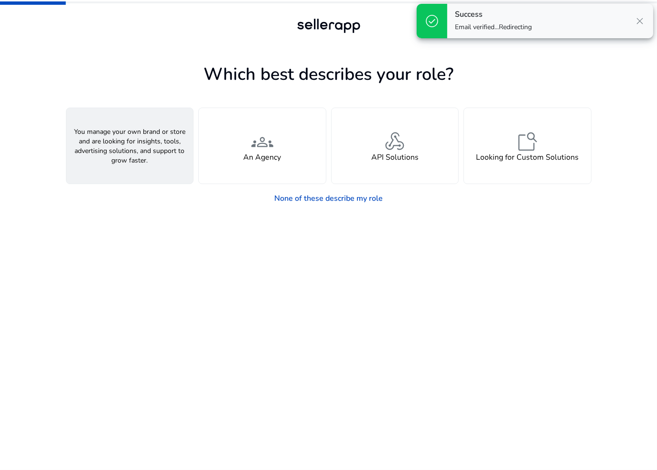
click at [125, 154] on h4 "A Seller" at bounding box center [129, 157] width 29 height 9
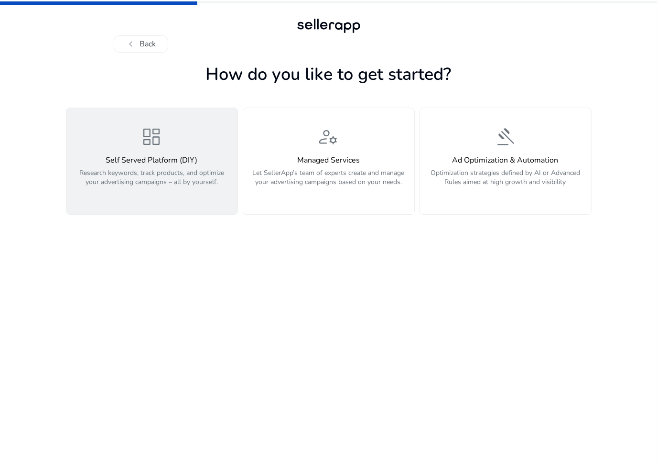
click at [164, 191] on p "Research keywords, track products, and optimize your advertising campaigns – al…" at bounding box center [152, 182] width 160 height 29
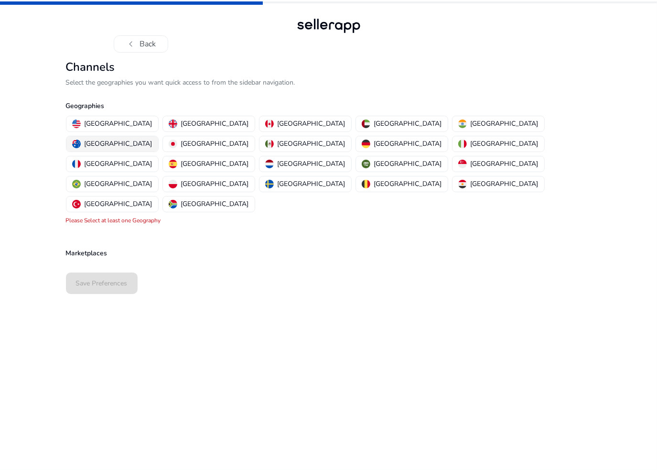
click at [152, 139] on p "[GEOGRAPHIC_DATA]" at bounding box center [119, 144] width 68 height 10
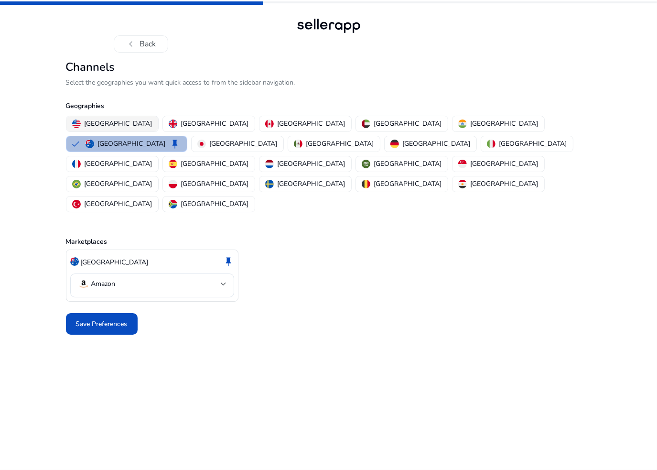
click at [106, 124] on p "[GEOGRAPHIC_DATA]" at bounding box center [119, 123] width 68 height 10
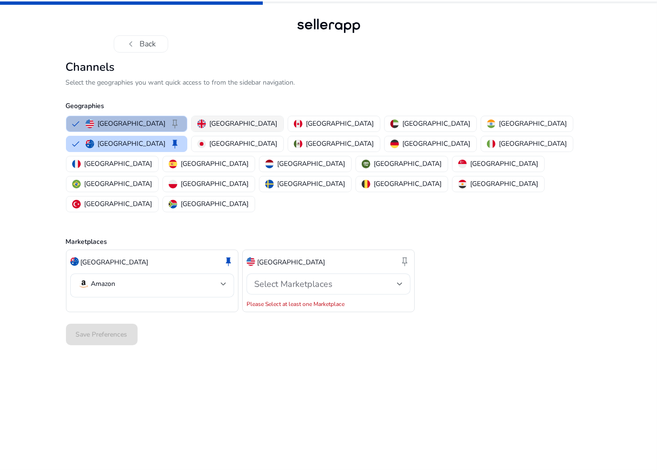
click at [210, 119] on p "[GEOGRAPHIC_DATA]" at bounding box center [244, 123] width 68 height 10
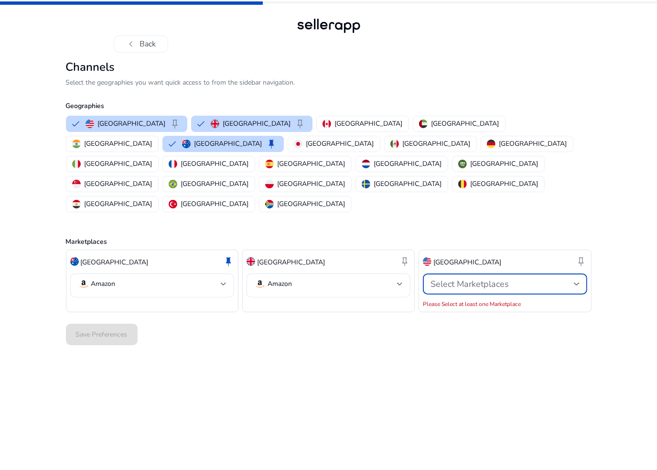
click at [496, 278] on span "Select Marketplaces" at bounding box center [469, 283] width 78 height 11
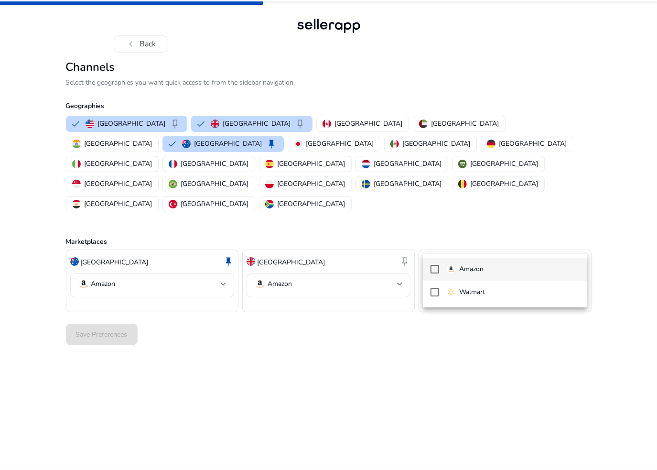
click at [480, 272] on p "Amazon" at bounding box center [471, 269] width 24 height 11
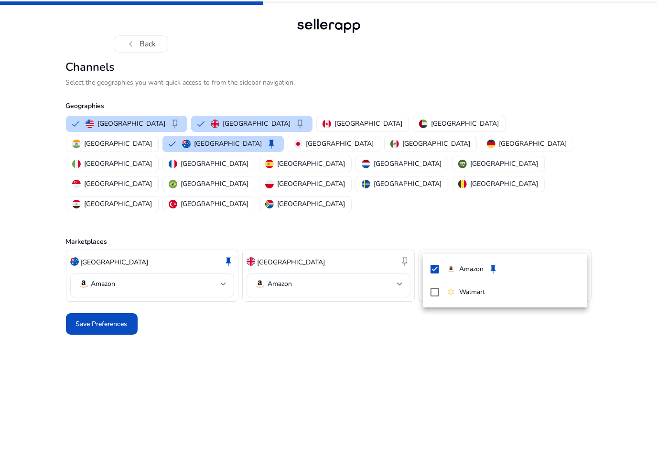
click at [101, 292] on div at bounding box center [328, 235] width 657 height 470
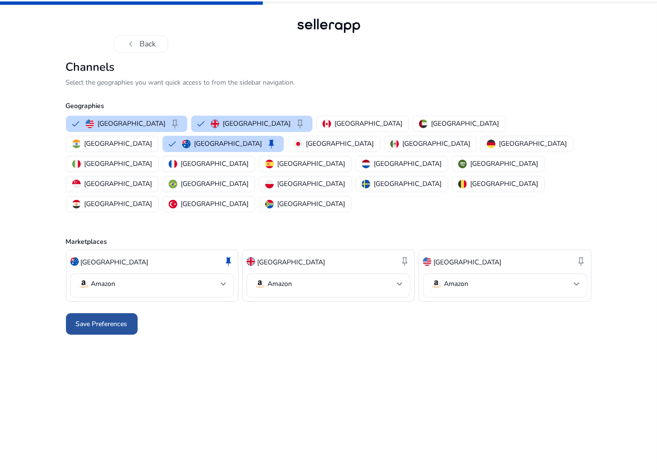
click at [100, 319] on span "Save Preferences" at bounding box center [102, 324] width 52 height 10
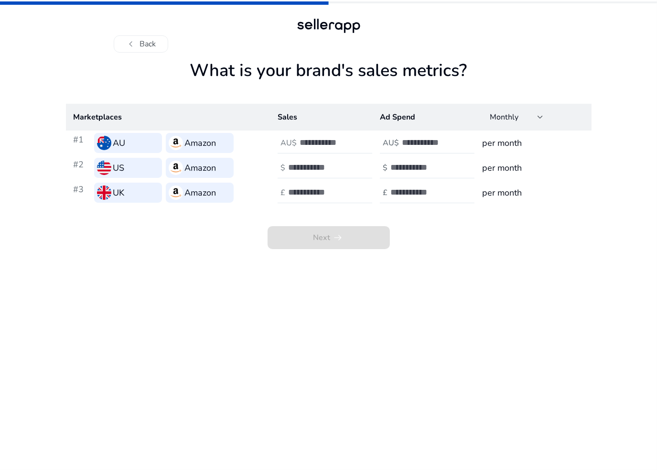
click at [508, 143] on h3 "per month" at bounding box center [532, 142] width 101 height 13
click at [306, 149] on div at bounding box center [343, 142] width 86 height 21
click at [308, 145] on input "number" at bounding box center [332, 142] width 64 height 11
click at [349, 309] on app-sales-metrics "What is your brand's sales metrics? Marketplaces Sales Ad Spend Monthly #1 AU A…" at bounding box center [329, 264] width 526 height 409
click at [313, 148] on div at bounding box center [343, 142] width 86 height 21
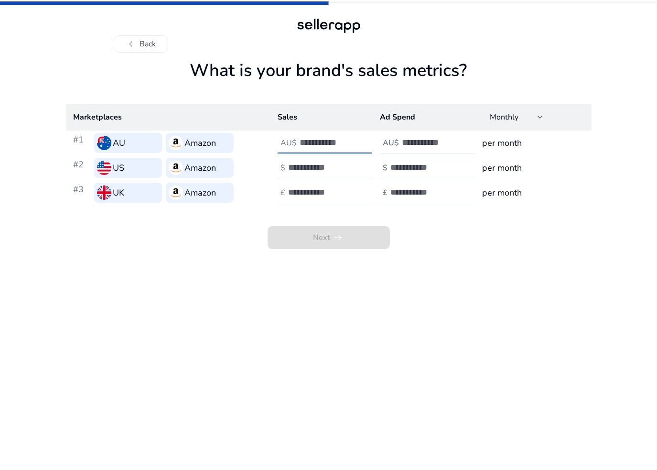
type input "*"
click at [412, 147] on input "number" at bounding box center [434, 142] width 64 height 11
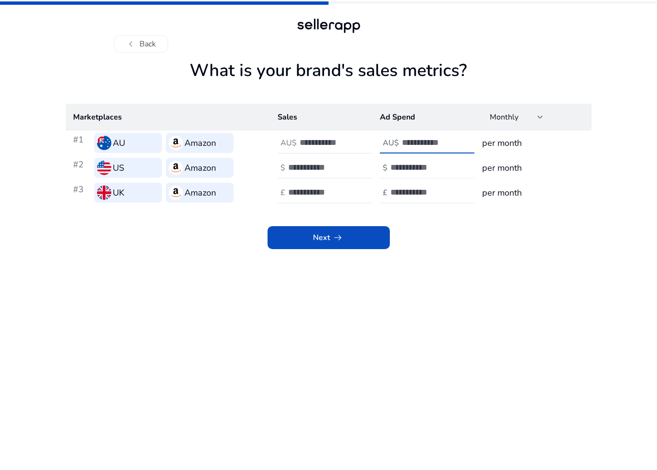
type input "*"
click at [413, 164] on input "number" at bounding box center [422, 167] width 64 height 11
type input "*"
click at [306, 168] on input "number" at bounding box center [320, 167] width 64 height 11
type input "*"
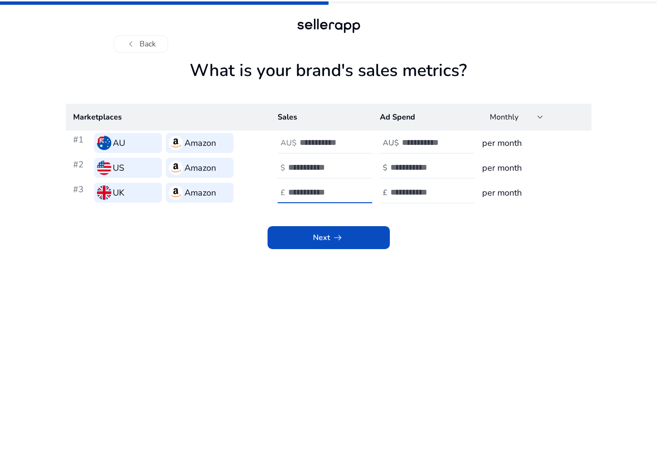
click at [307, 194] on input "number" at bounding box center [320, 192] width 64 height 11
type input "*"
click at [402, 193] on input "number" at bounding box center [422, 192] width 64 height 11
type input "*"
click at [422, 291] on app-sales-metrics "What is your brand's sales metrics? Marketplaces Sales Ad Spend Monthly #1 AU A…" at bounding box center [329, 264] width 526 height 409
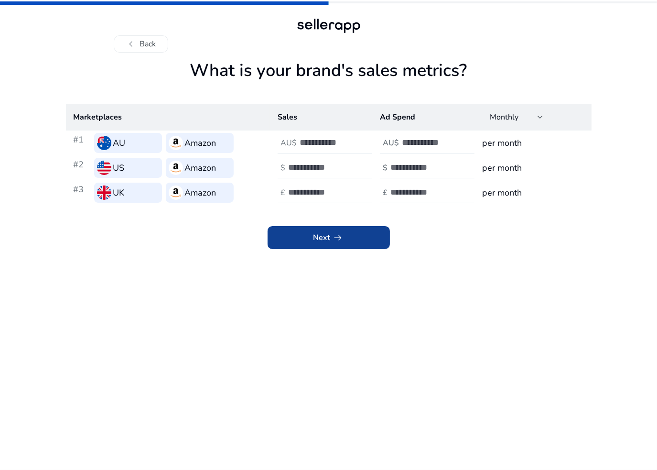
click at [325, 240] on span "Next arrow_right_alt" at bounding box center [328, 237] width 31 height 11
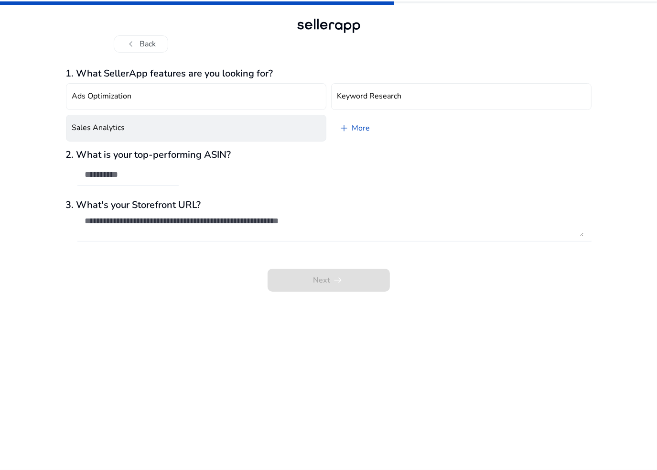
click at [119, 129] on h4 "Sales Analytics" at bounding box center [98, 127] width 53 height 9
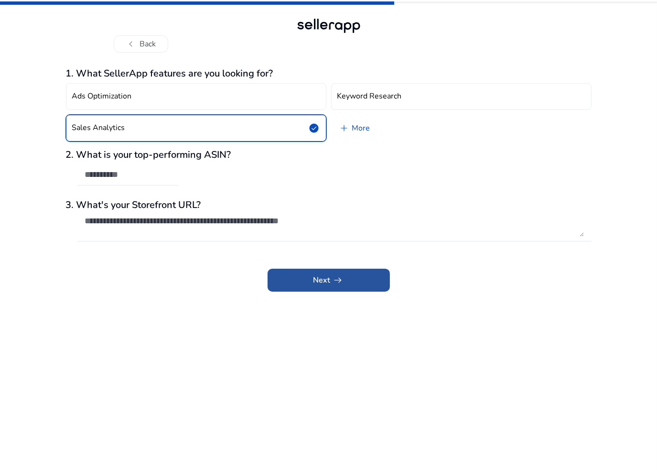
click at [331, 279] on app-icon "arrow_right_alt" at bounding box center [337, 279] width 13 height 11
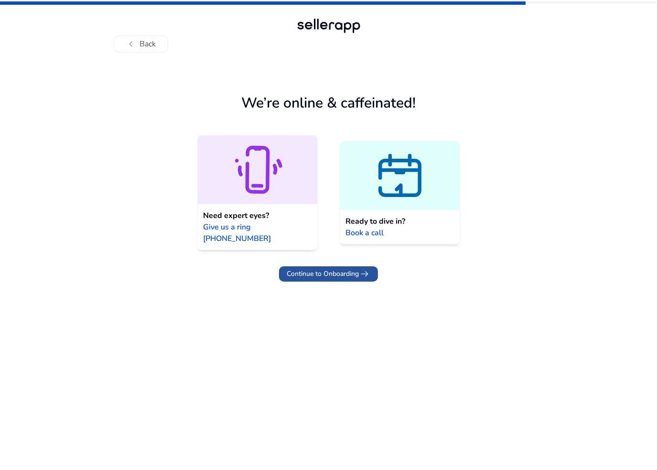
click at [331, 268] on span "Continue to Onboarding" at bounding box center [323, 273] width 72 height 10
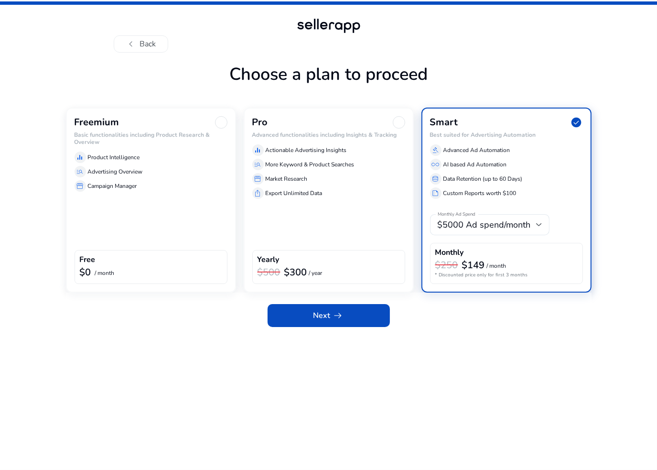
click at [183, 207] on div "Freemium Basic functionalities including Product Research & Overview equalizer …" at bounding box center [151, 199] width 170 height 185
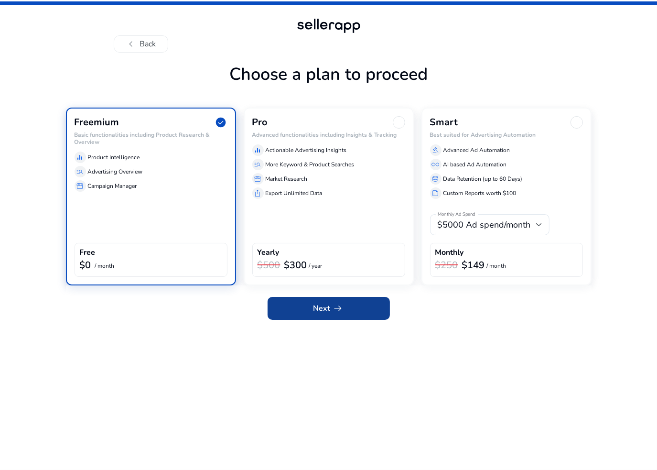
click at [314, 311] on span "Next arrow_right_alt" at bounding box center [328, 307] width 31 height 11
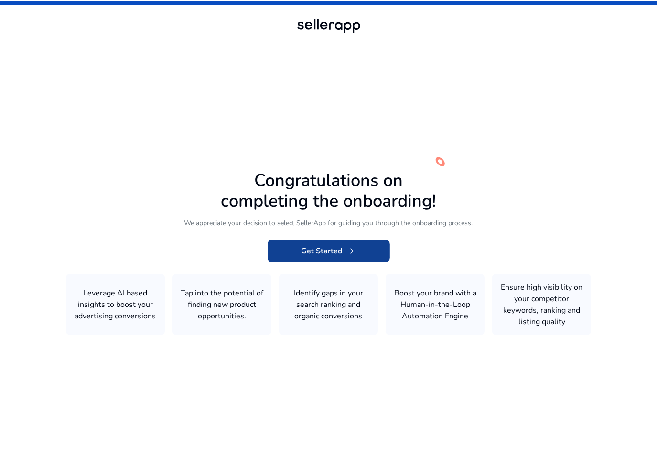
click at [333, 252] on span "Get Started arrow_right_alt" at bounding box center [328, 250] width 54 height 11
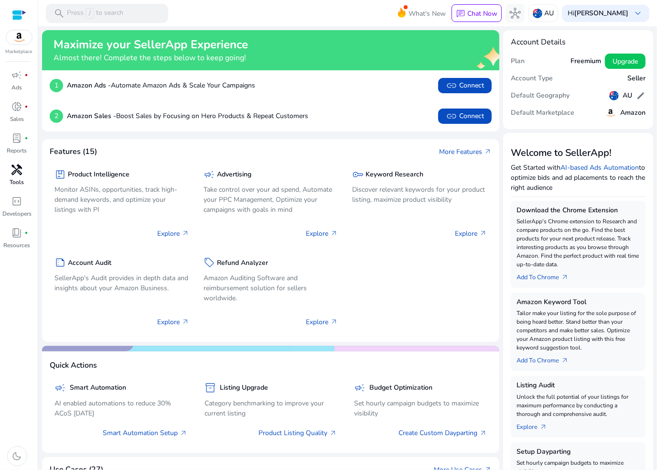
click at [17, 172] on span "handyman" at bounding box center [16, 169] width 11 height 11
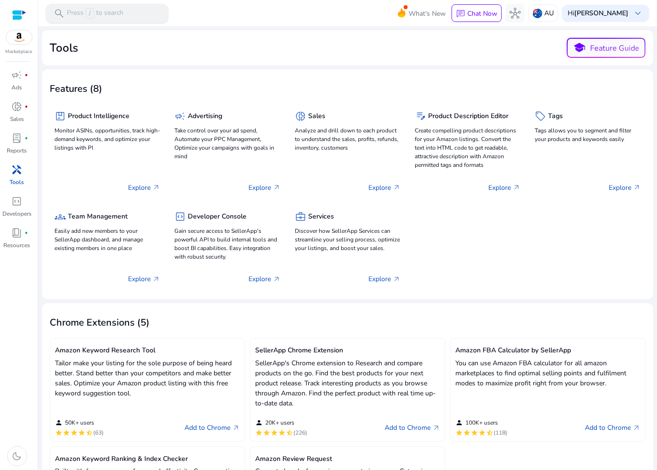
click at [82, 15] on p "Press / to search" at bounding box center [95, 13] width 56 height 11
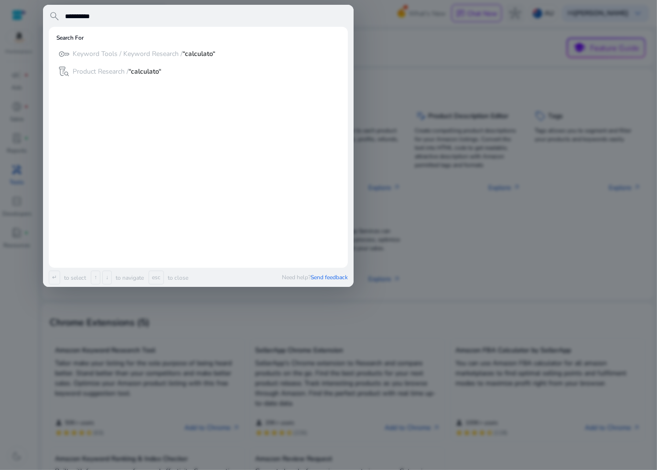
type input "**********"
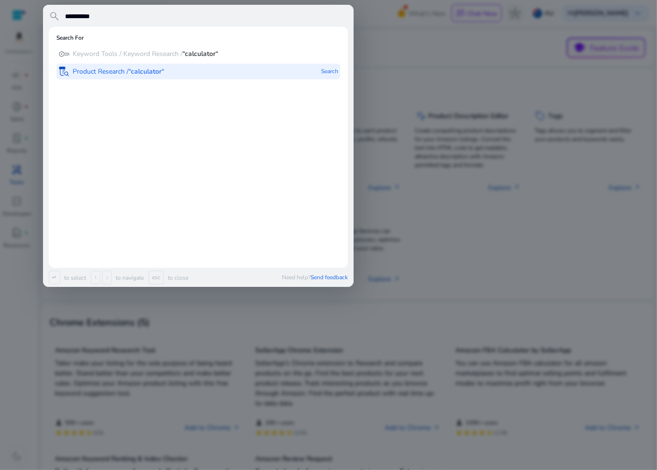
click at [111, 70] on p "Product Research / “calculator“" at bounding box center [119, 72] width 92 height 10
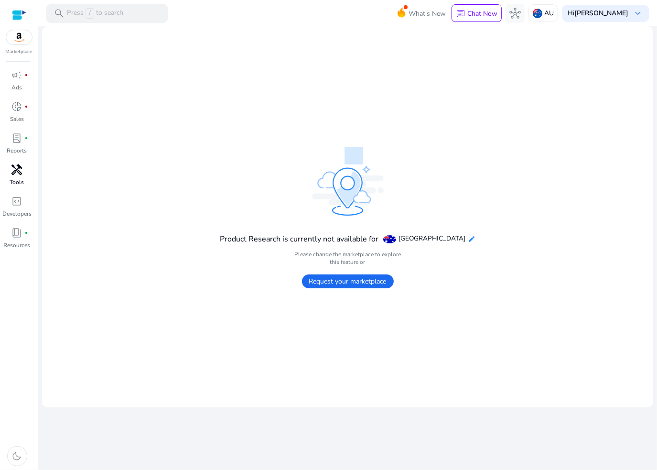
click at [468, 239] on mat-icon "edit" at bounding box center [472, 239] width 8 height 8
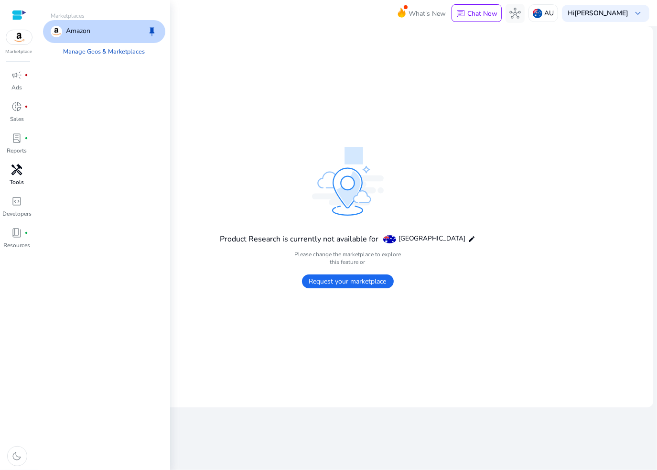
click at [289, 111] on mat-card "Product Research is currently not available for Australia edit Please change th…" at bounding box center [347, 216] width 611 height 381
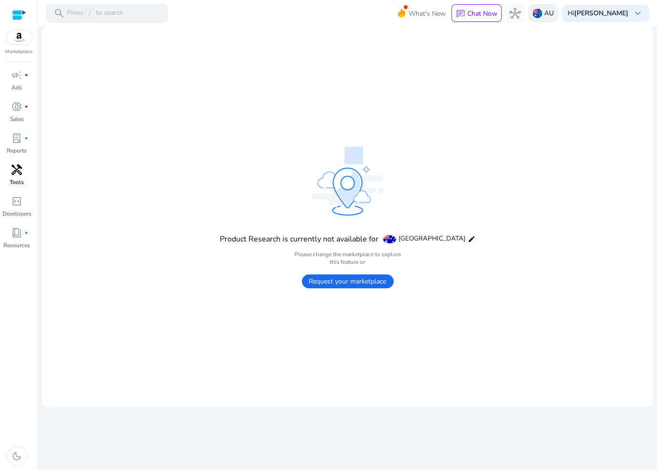
click at [554, 14] on p "AU" at bounding box center [549, 13] width 10 height 17
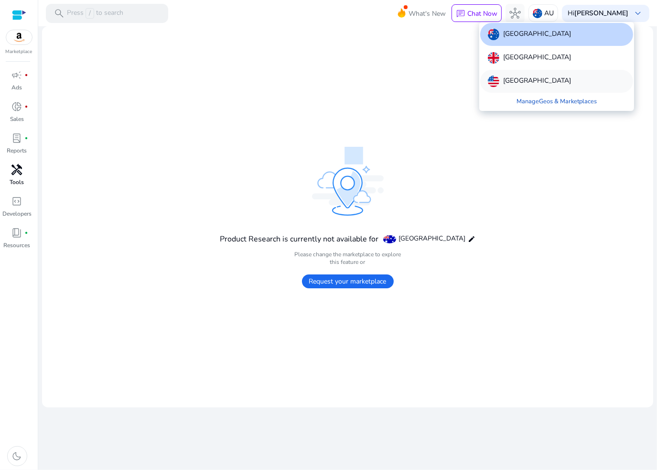
click at [513, 82] on p "[GEOGRAPHIC_DATA]" at bounding box center [537, 80] width 68 height 11
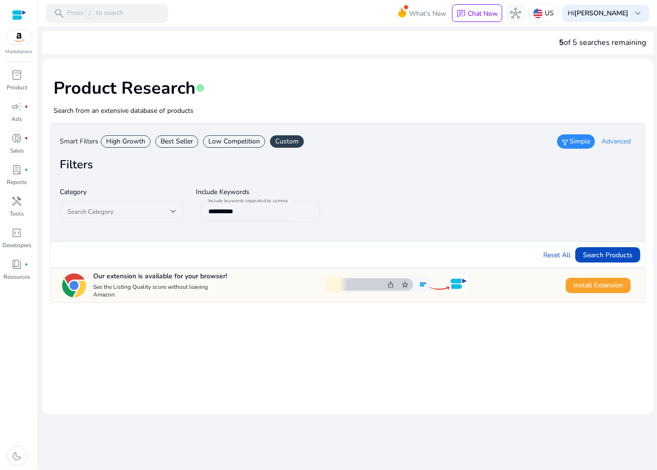
click at [126, 209] on span at bounding box center [118, 211] width 103 height 11
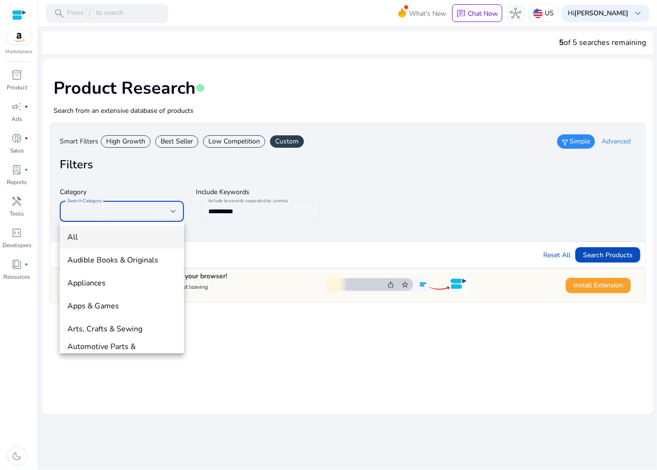
click at [407, 204] on div at bounding box center [328, 235] width 657 height 470
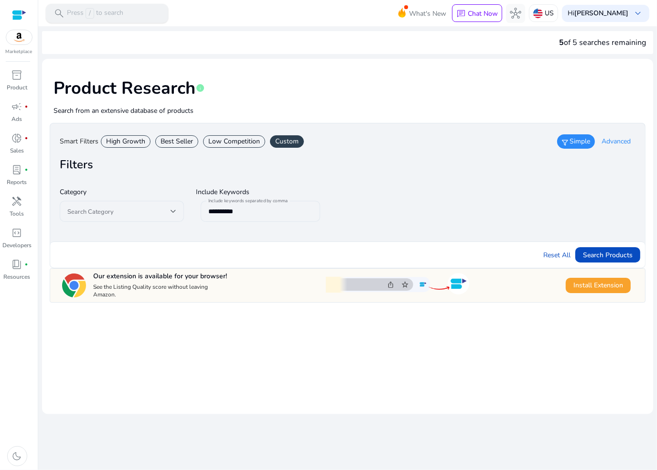
click at [111, 11] on p "Press / to search" at bounding box center [95, 13] width 56 height 11
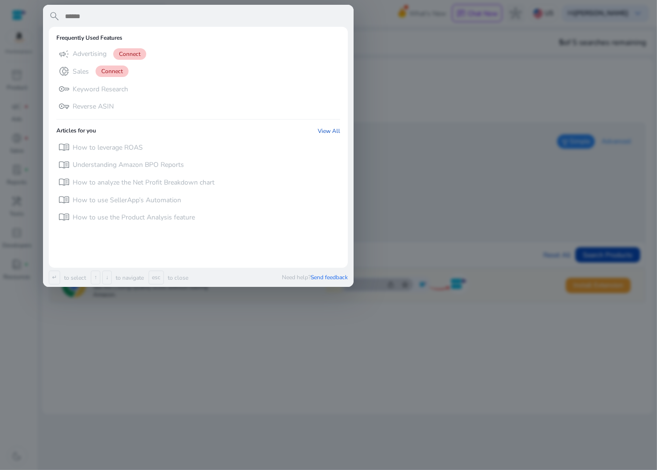
paste input "**********"
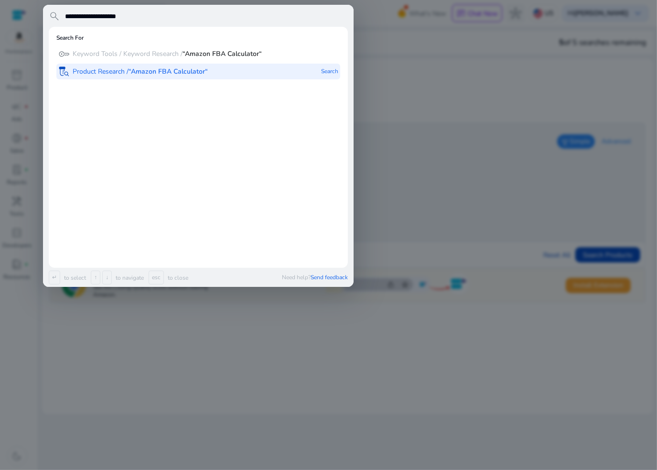
type input "**********"
click at [154, 70] on b "“Amazon FBA Calculator“" at bounding box center [168, 71] width 79 height 9
type input "**********"
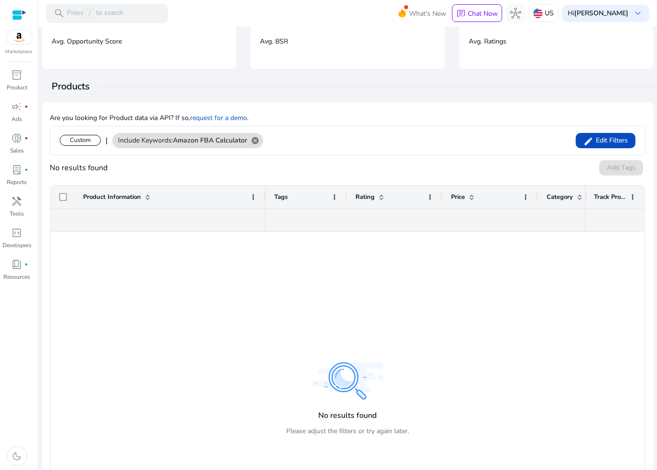
scroll to position [143, 0]
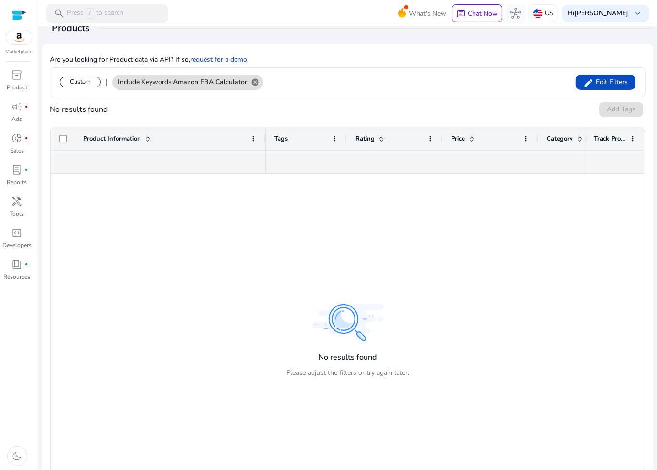
click at [366, 346] on div at bounding box center [425, 330] width 319 height 315
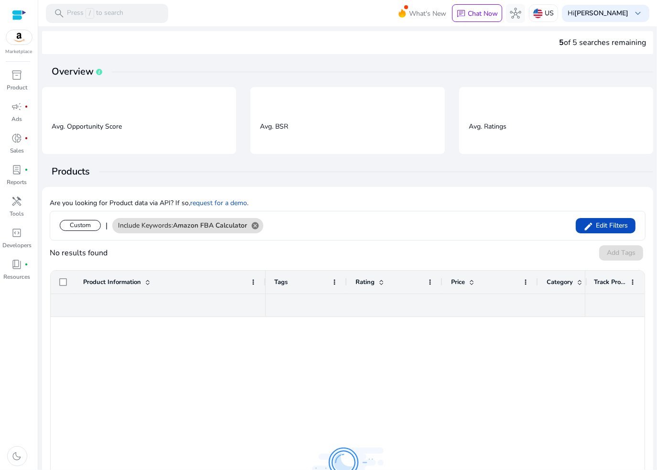
click at [19, 13] on div at bounding box center [19, 15] width 14 height 11
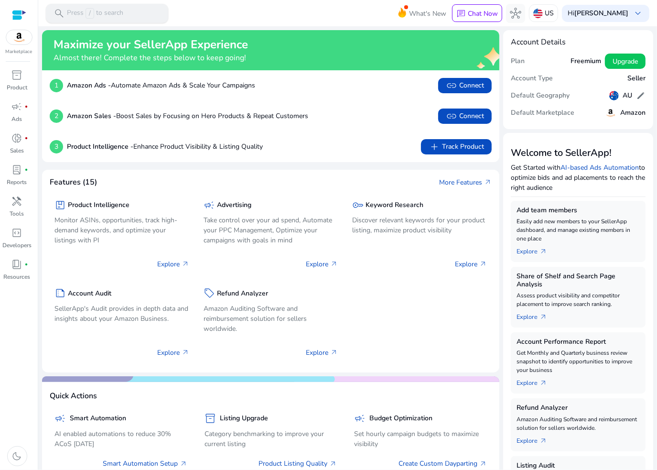
click at [115, 12] on p "Press / to search" at bounding box center [95, 13] width 56 height 11
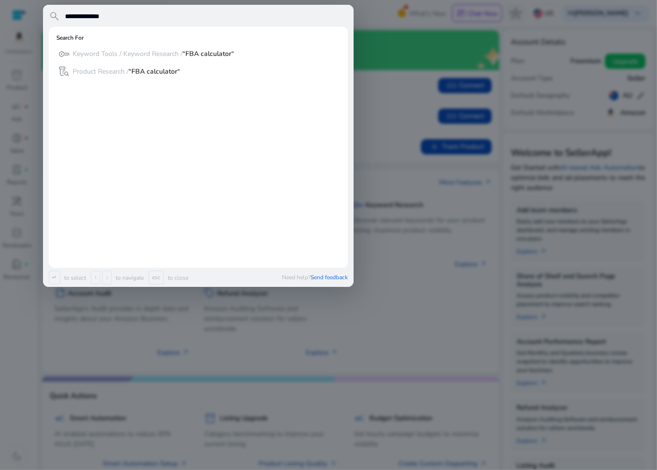
type input "**********"
click at [98, 53] on p "Keyword Tools / Keyword Research / “FBA calculator“" at bounding box center [153, 54] width 161 height 10
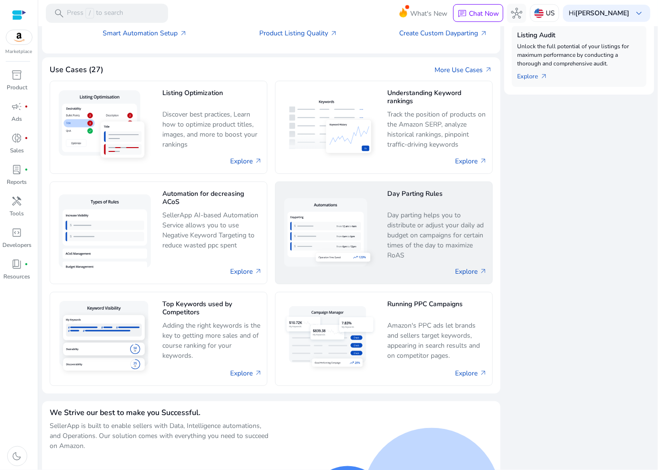
scroll to position [463, 0]
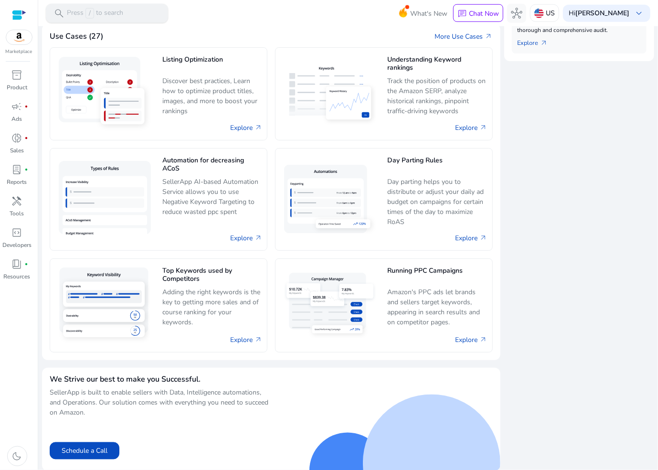
click at [105, 11] on p "Press / to search" at bounding box center [95, 13] width 56 height 11
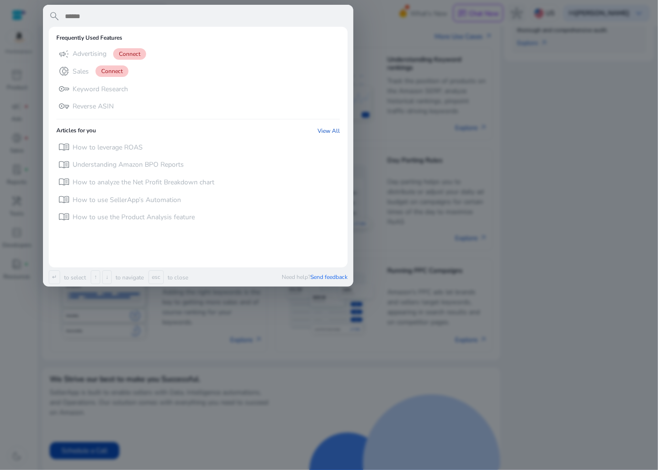
scroll to position [0, 0]
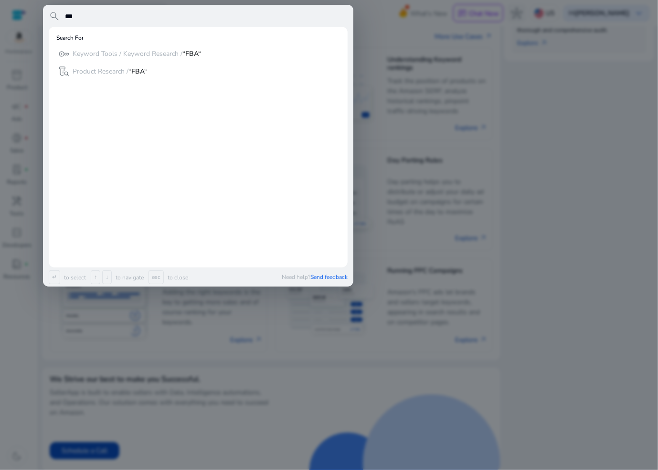
type input "***"
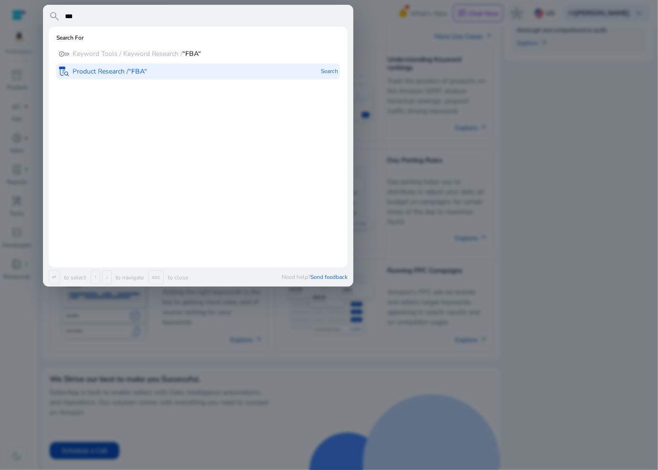
click at [83, 73] on p "Product Research / “FBA“" at bounding box center [110, 72] width 75 height 10
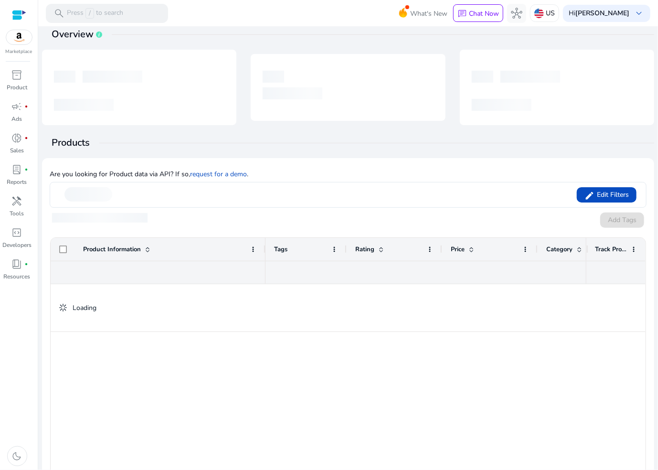
scroll to position [143, 0]
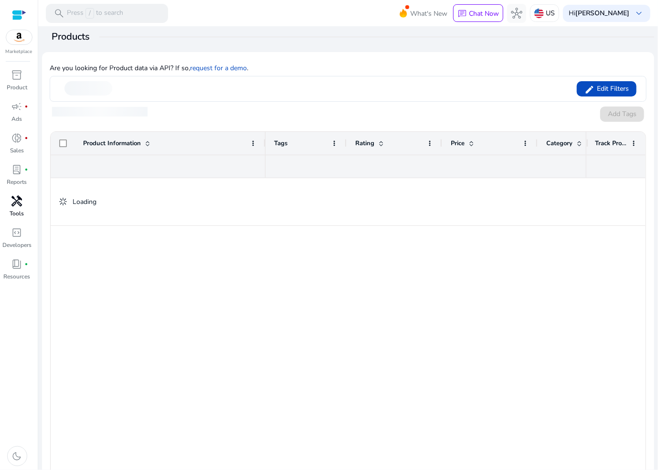
click at [14, 200] on span "handyman" at bounding box center [16, 200] width 11 height 11
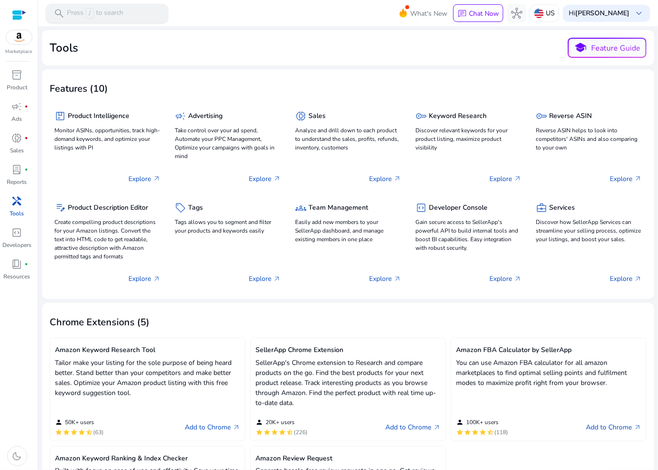
click at [132, 4] on div "search Press / to search" at bounding box center [107, 13] width 122 height 19
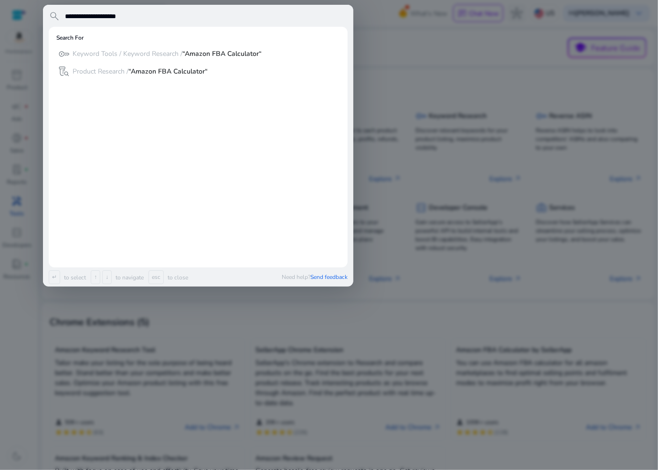
type input "**********"
click at [409, 49] on div at bounding box center [329, 235] width 658 height 470
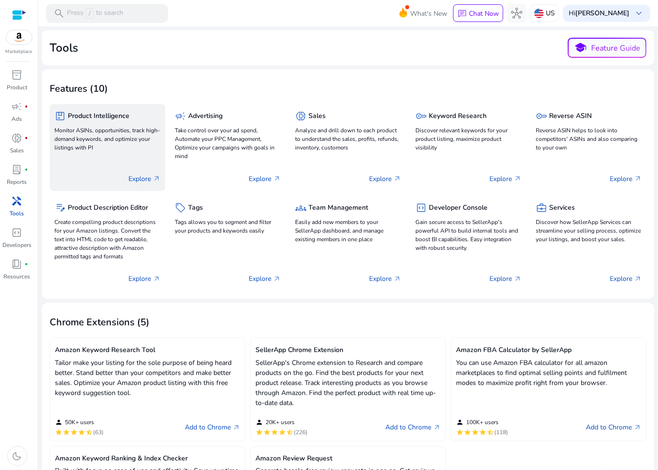
click at [90, 134] on p "Monitor ASINs, opportunities, track high-demand keywords, and optimize your lis…" at bounding box center [107, 139] width 106 height 26
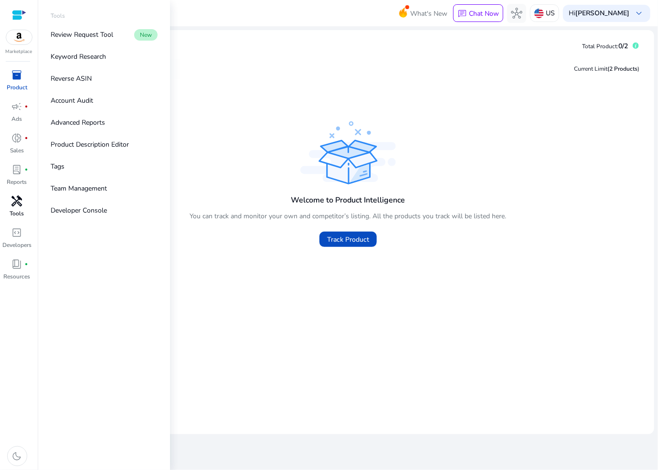
click at [19, 203] on span "handyman" at bounding box center [16, 200] width 11 height 11
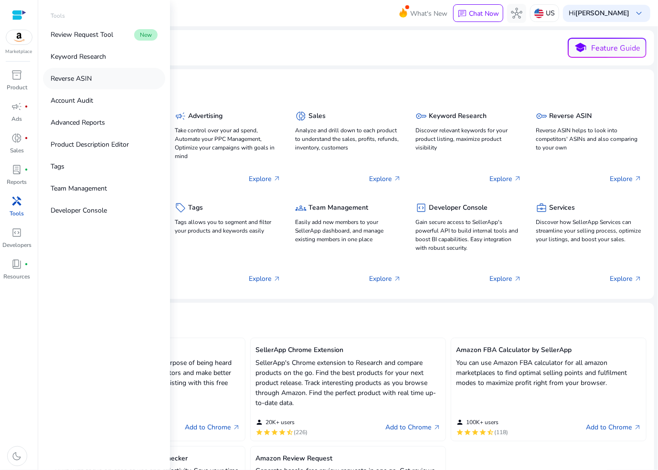
click at [80, 76] on p "Reverse ASIN" at bounding box center [71, 79] width 41 height 10
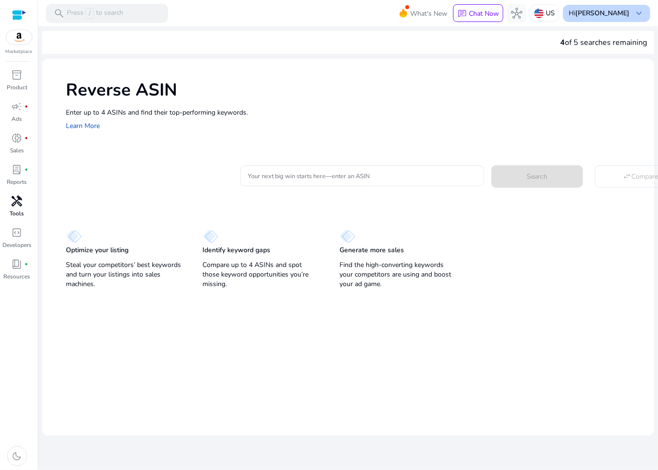
click at [628, 15] on b "[PERSON_NAME]" at bounding box center [603, 13] width 54 height 9
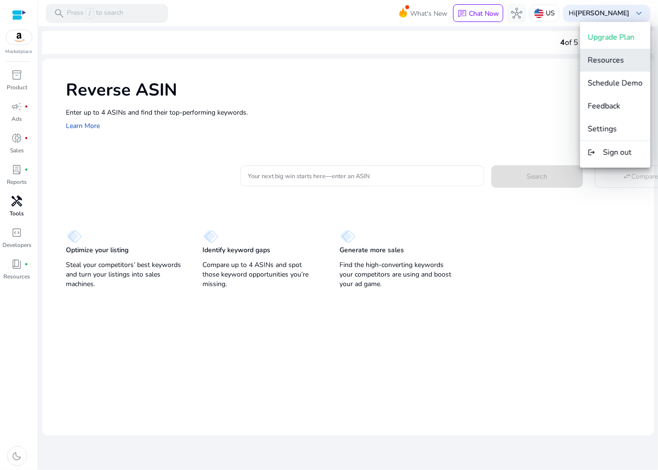
click at [609, 63] on span "Resources" at bounding box center [606, 60] width 36 height 11
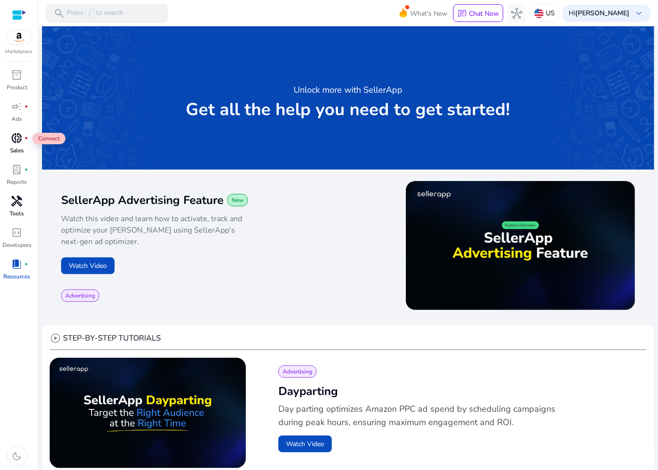
click at [22, 143] on span "donut_small" at bounding box center [16, 137] width 11 height 11
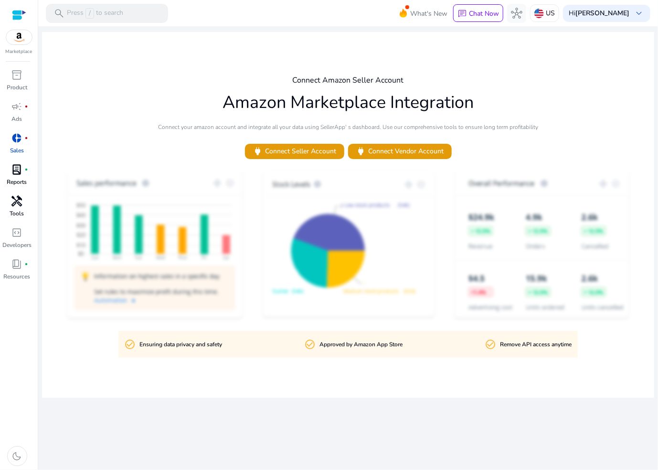
click at [18, 178] on p "Reports" at bounding box center [17, 182] width 20 height 9
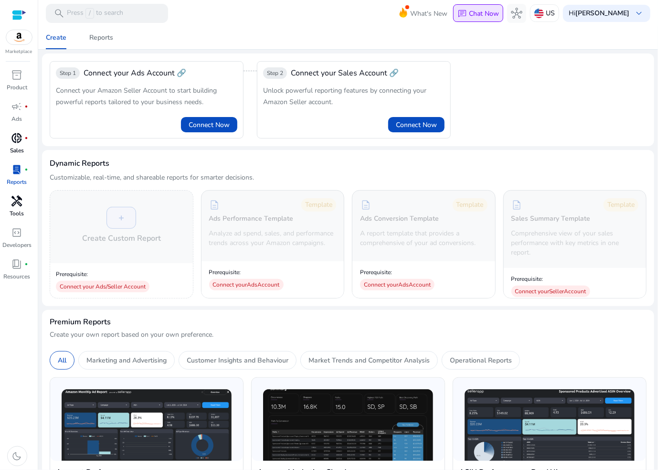
click at [485, 12] on p "Chat Now" at bounding box center [484, 13] width 30 height 9
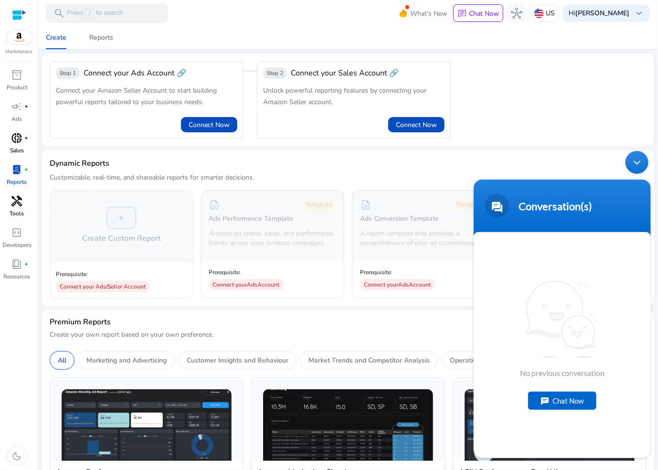
click at [580, 397] on div "Chat Now" at bounding box center [562, 400] width 68 height 18
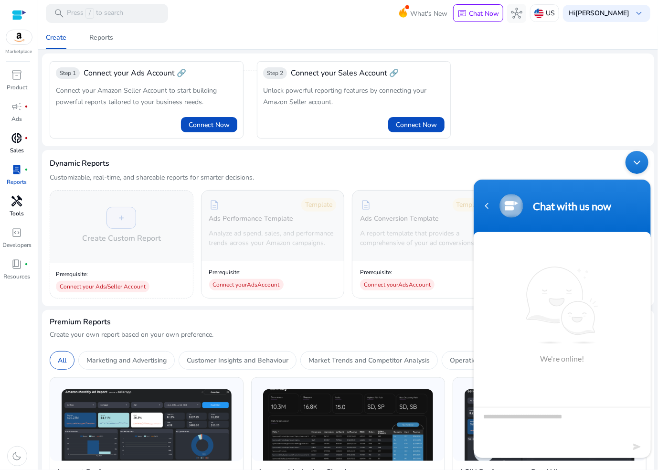
click at [540, 427] on textarea "Type your message and hit 'Enter'" at bounding box center [561, 423] width 177 height 33
type textarea "**********"
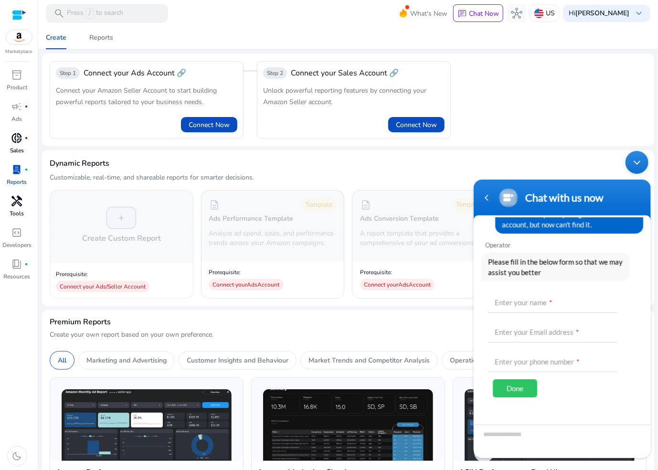
scroll to position [57, 0]
click at [507, 302] on input "text" at bounding box center [552, 300] width 129 height 23
type input "*"
click at [517, 330] on input "text" at bounding box center [552, 330] width 129 height 23
type input "*"
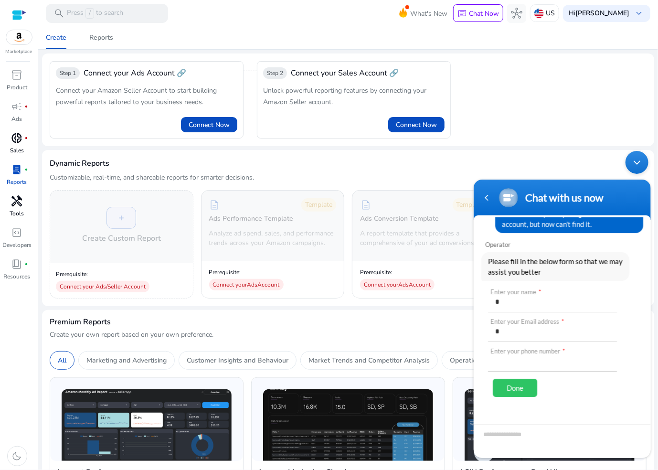
click at [516, 358] on input "text" at bounding box center [552, 359] width 129 height 23
type input "*"
click at [515, 385] on div "Done" at bounding box center [515, 387] width 44 height 18
click at [516, 335] on input "*" at bounding box center [552, 330] width 129 height 23
type input "**********"
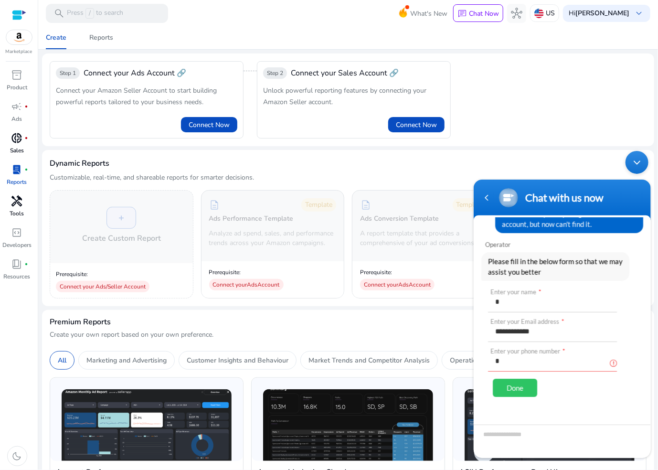
drag, startPoint x: 537, startPoint y: 362, endPoint x: 435, endPoint y: 354, distance: 101.6
click html "**********"
type input "**********"
click at [522, 387] on div "Done" at bounding box center [515, 387] width 44 height 18
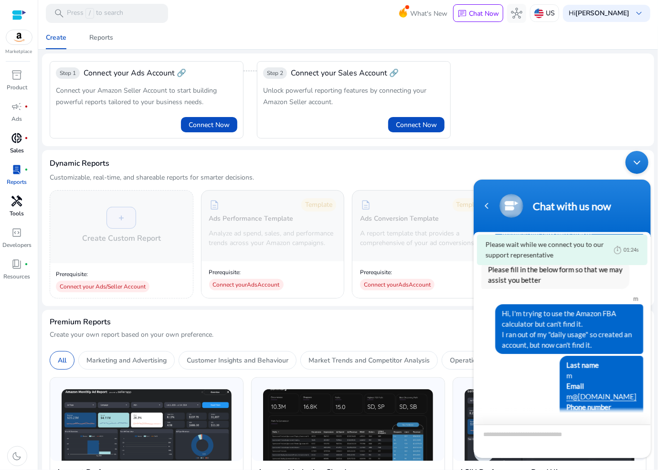
scroll to position [65, 0]
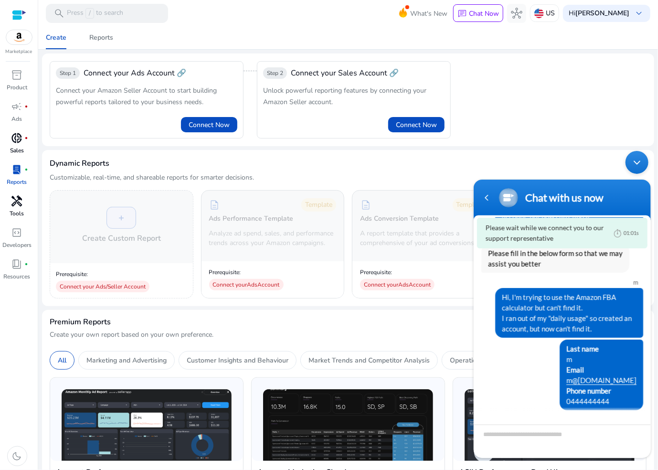
click at [554, 107] on div "Step 1 Connect your Ads Account 🔗 Connect your Amazon Seller Account to start b…" at bounding box center [348, 99] width 597 height 77
click at [627, 200] on div "Chat with us now" at bounding box center [580, 197] width 111 height 13
click at [638, 146] on body "Chat with us now Please wait while we connect you to our support representative…" at bounding box center [562, 304] width 187 height 317
click at [637, 167] on div "Minimize live chat window" at bounding box center [636, 161] width 23 height 23
